Goal: Transaction & Acquisition: Purchase product/service

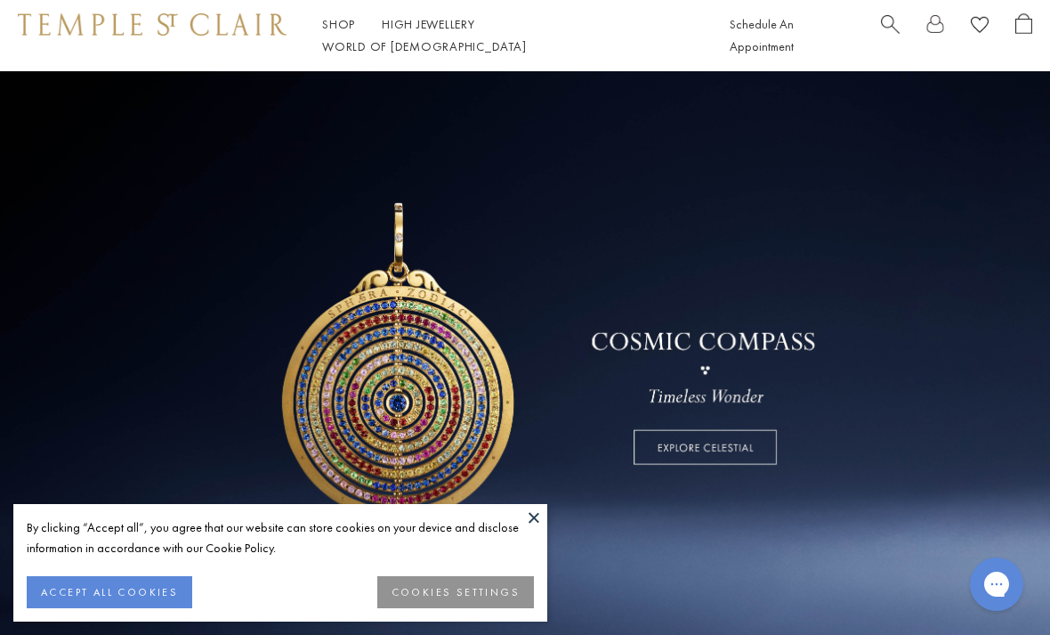
click at [541, 509] on button at bounding box center [534, 517] width 27 height 27
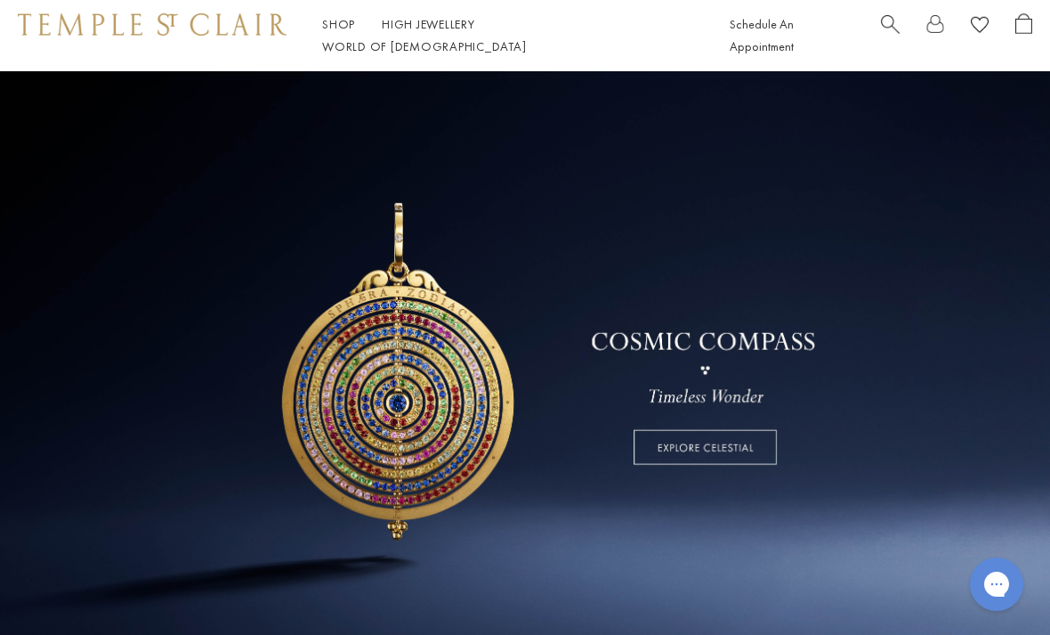
click at [896, 32] on span "Search" at bounding box center [890, 22] width 19 height 19
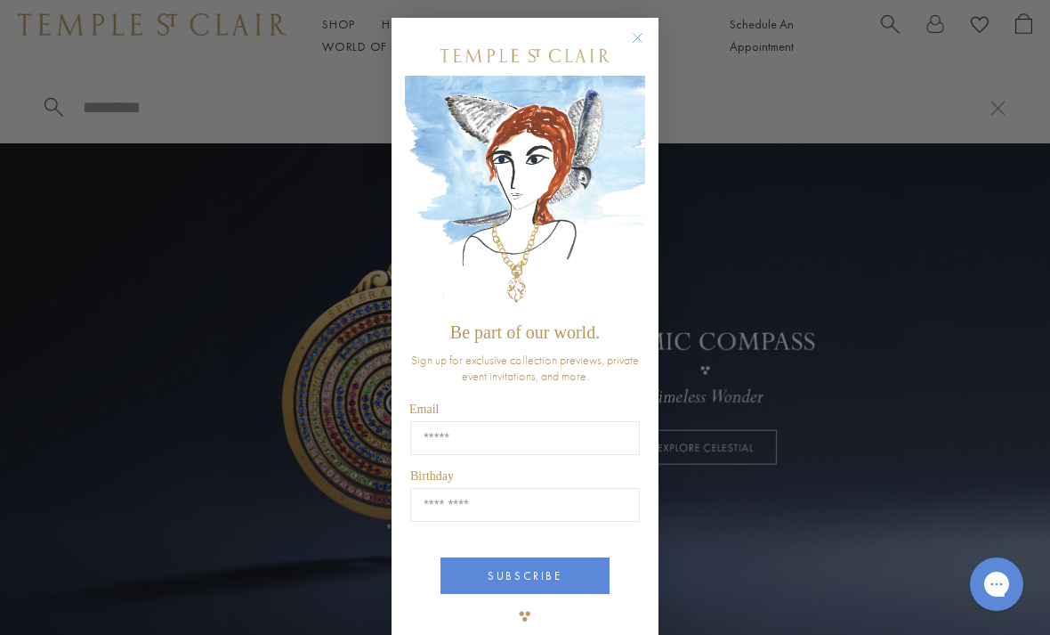
click at [642, 35] on circle "Close dialog" at bounding box center [638, 38] width 21 height 21
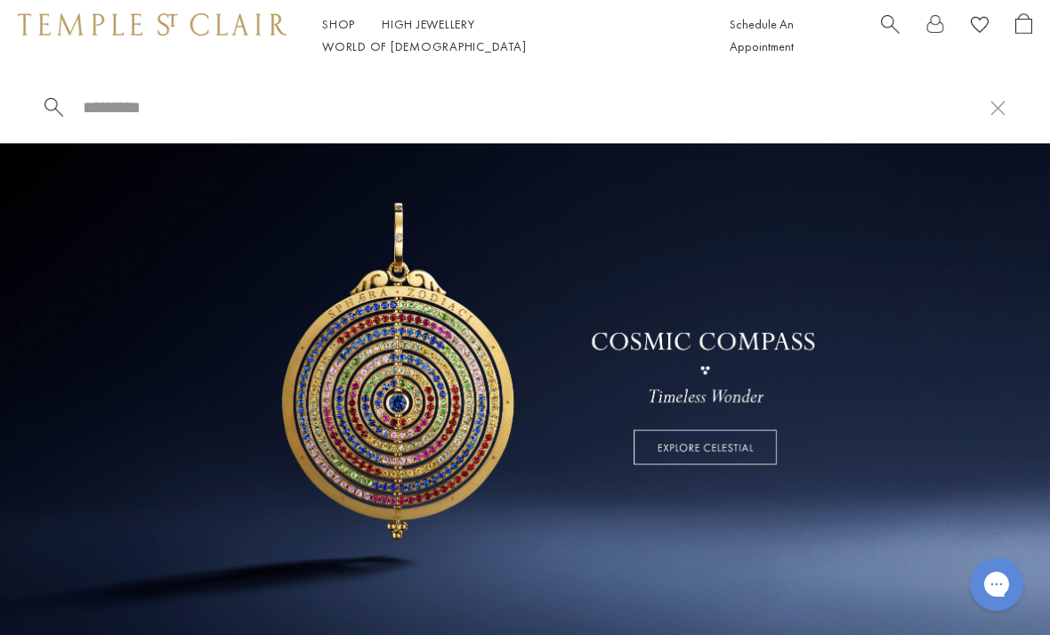
click at [135, 101] on input "search" at bounding box center [536, 107] width 910 height 20
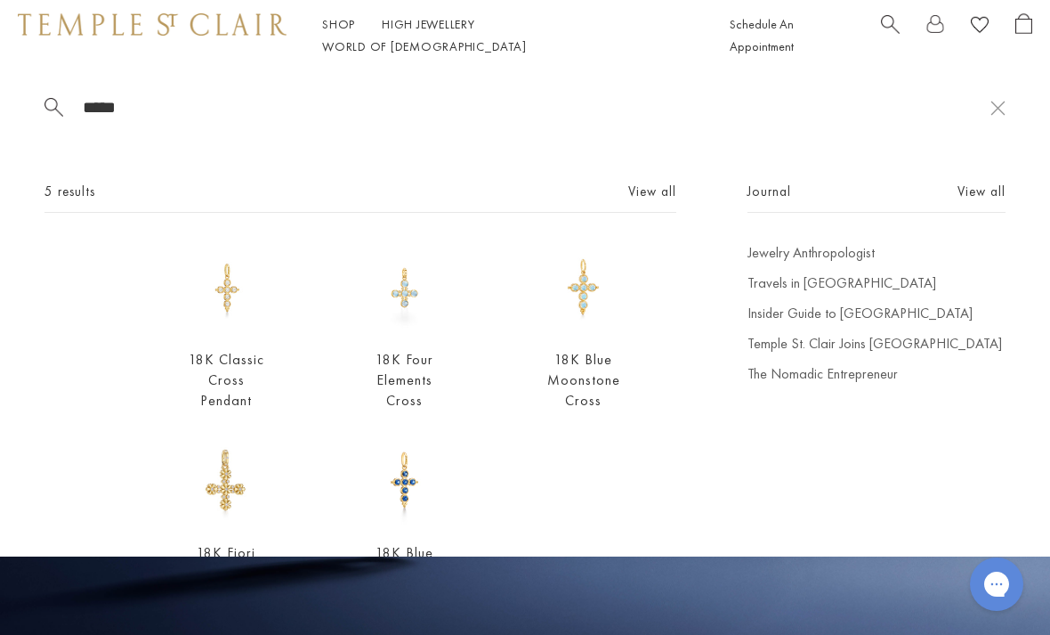
type input "*****"
click at [671, 201] on link "View all" at bounding box center [652, 192] width 48 height 20
click at [1000, 112] on button at bounding box center [998, 107] width 15 height 17
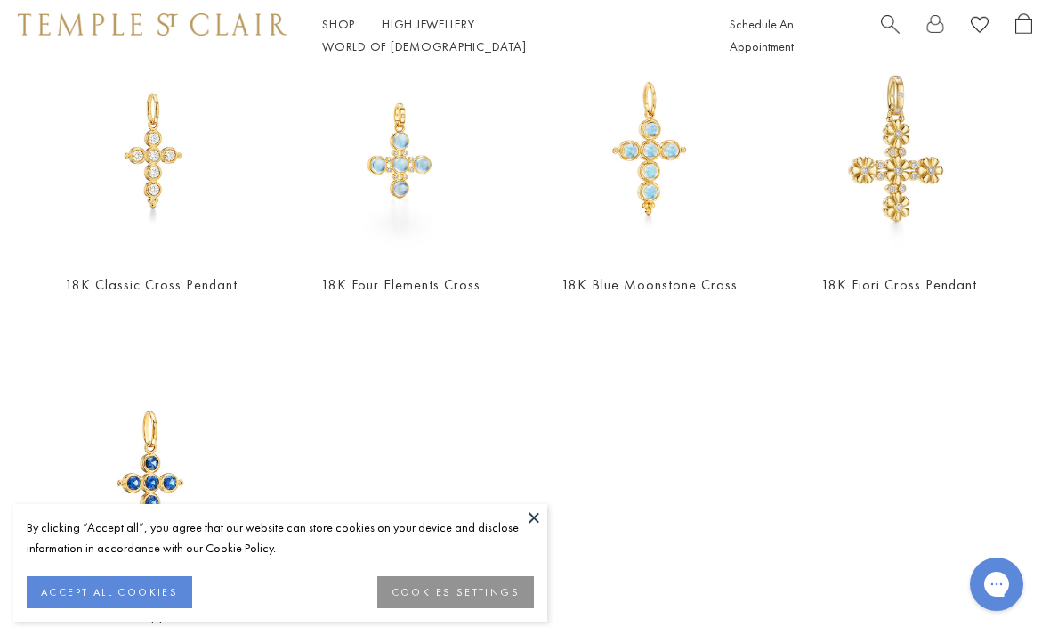
scroll to position [193, 0]
click at [517, 555] on div "18K Classic Cross Pendant $4,500 18K Four Elements Cross From $2,800 18K Blue M…" at bounding box center [525, 374] width 1050 height 659
click at [535, 531] on button at bounding box center [534, 517] width 27 height 27
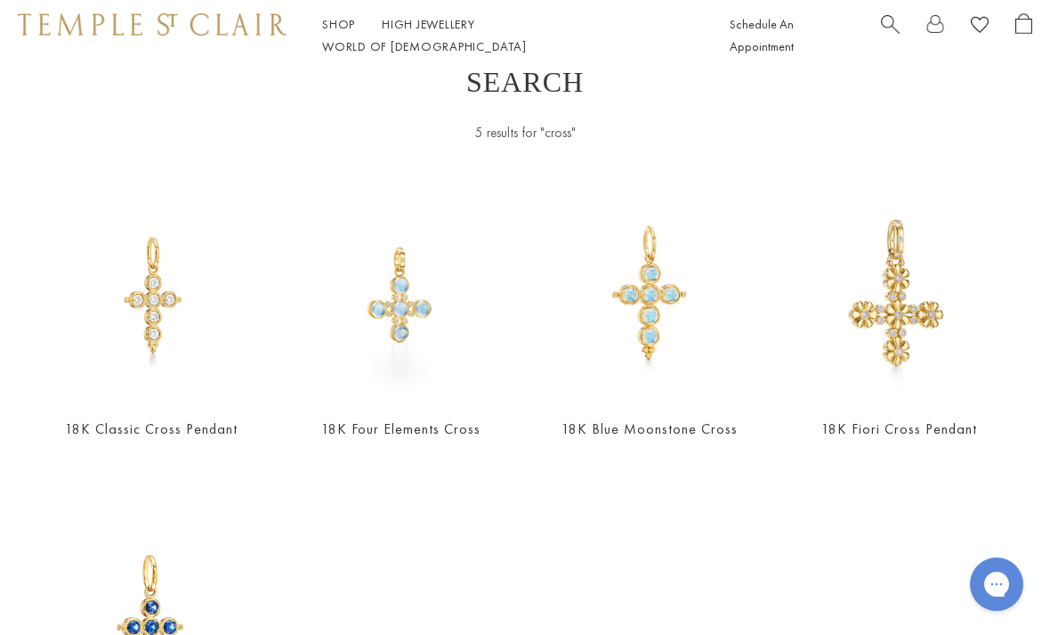
scroll to position [0, 0]
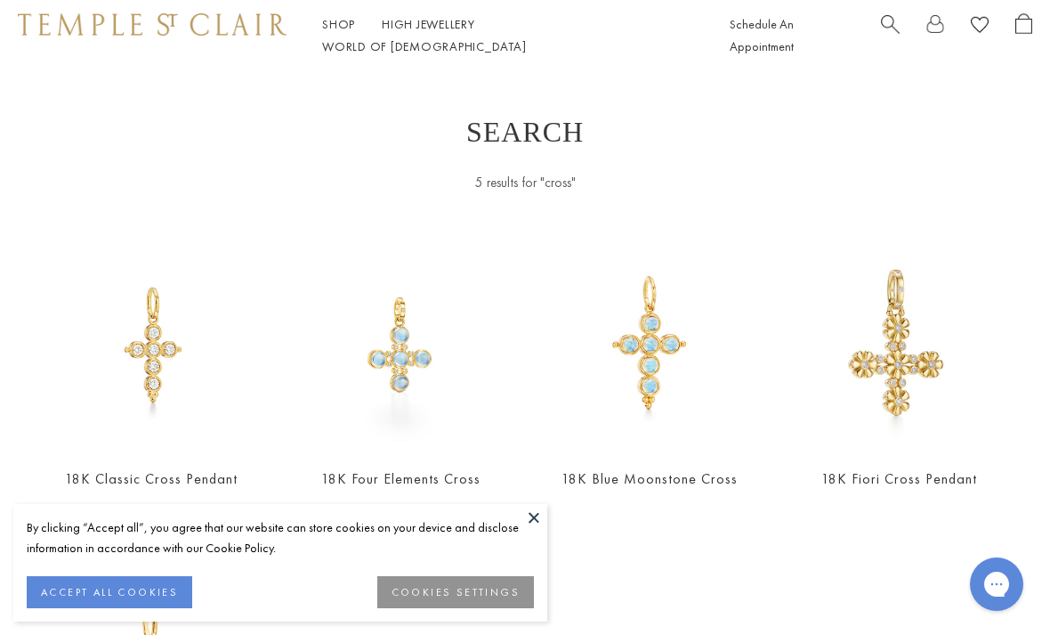
click at [545, 518] on button at bounding box center [534, 517] width 27 height 27
